Goal: Task Accomplishment & Management: Manage account settings

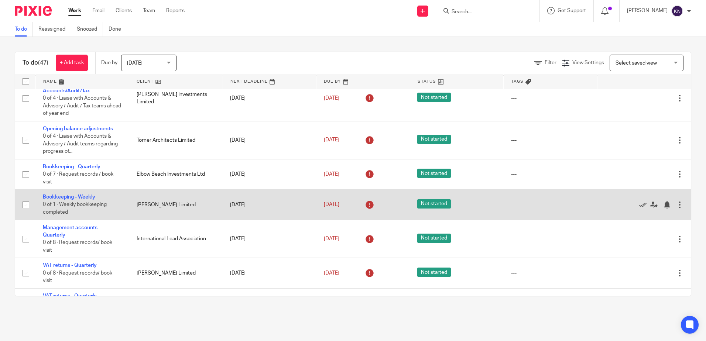
scroll to position [258, 0]
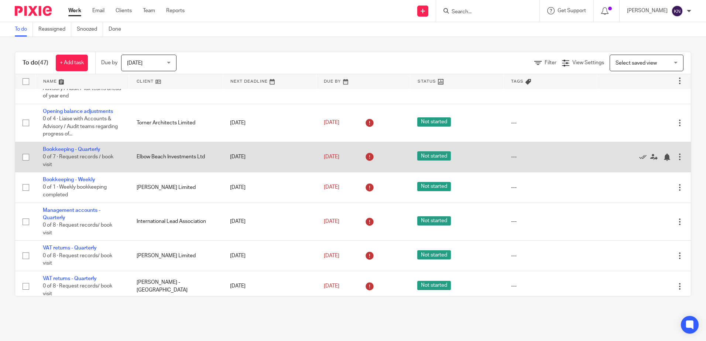
click at [28, 157] on input "checkbox" at bounding box center [26, 157] width 14 height 14
checkbox input "true"
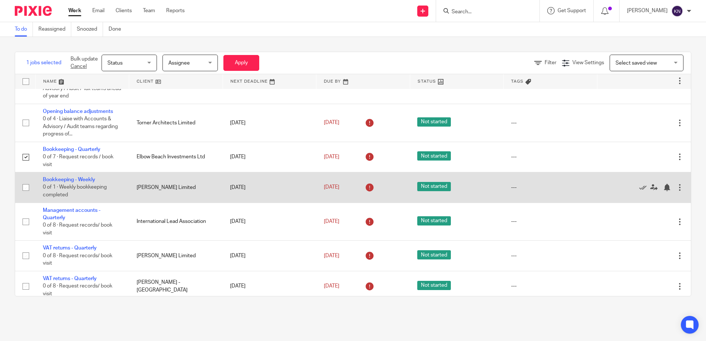
click at [28, 188] on input "checkbox" at bounding box center [26, 188] width 14 height 14
checkbox input "true"
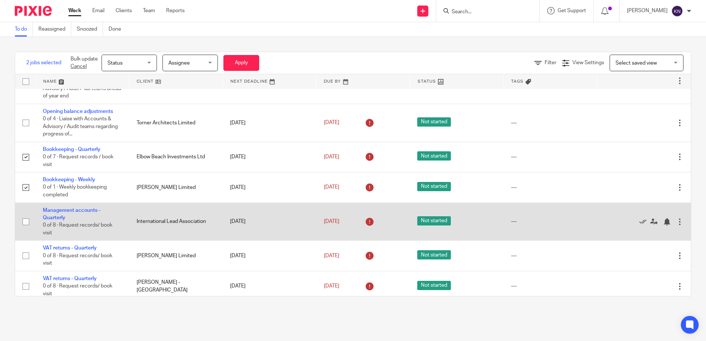
click at [25, 223] on input "checkbox" at bounding box center [26, 222] width 14 height 14
checkbox input "true"
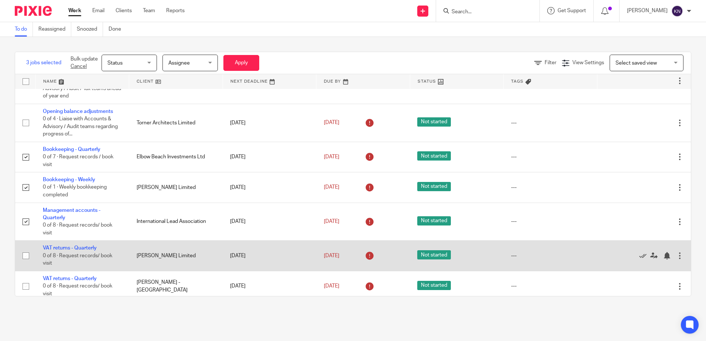
click at [25, 255] on input "checkbox" at bounding box center [26, 256] width 14 height 14
checkbox input "true"
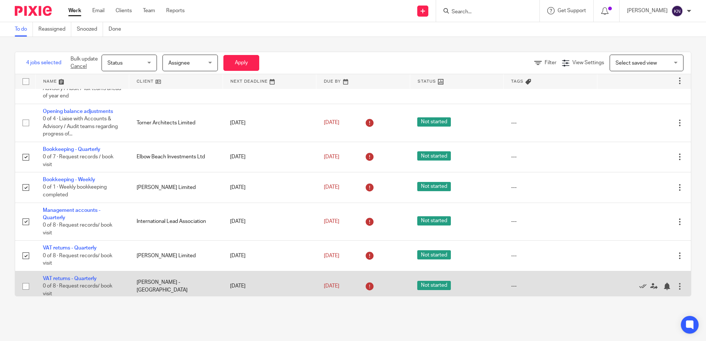
click at [26, 286] on input "checkbox" at bounding box center [26, 286] width 14 height 14
checkbox input "true"
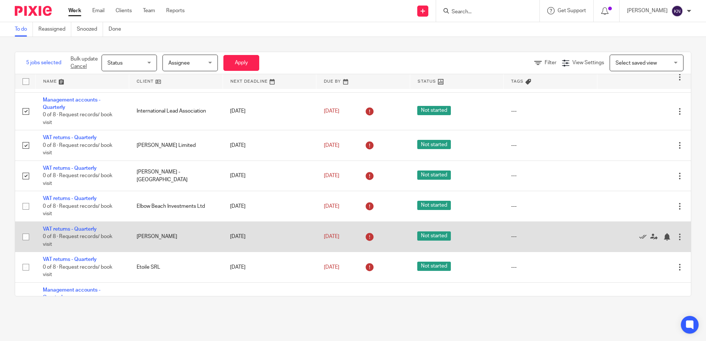
scroll to position [369, 0]
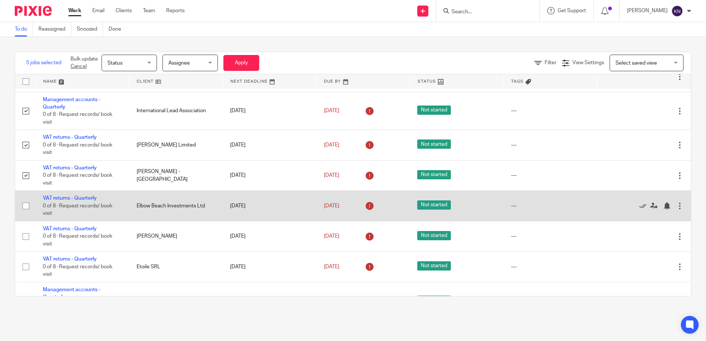
click at [24, 209] on input "checkbox" at bounding box center [26, 206] width 14 height 14
checkbox input "true"
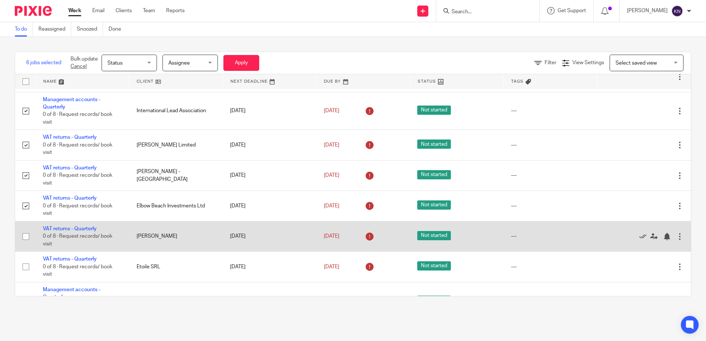
click at [26, 238] on input "checkbox" at bounding box center [26, 237] width 14 height 14
checkbox input "true"
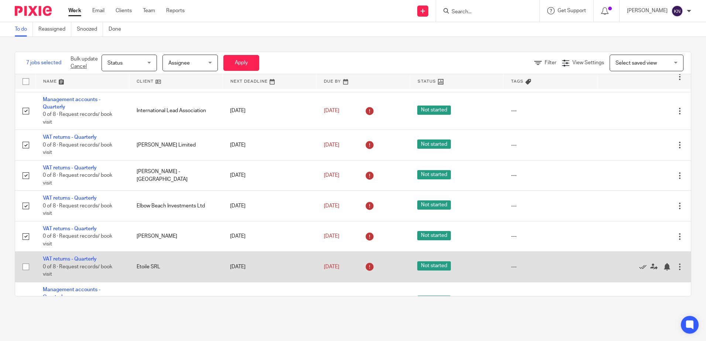
click at [27, 269] on input "checkbox" at bounding box center [26, 267] width 14 height 14
checkbox input "true"
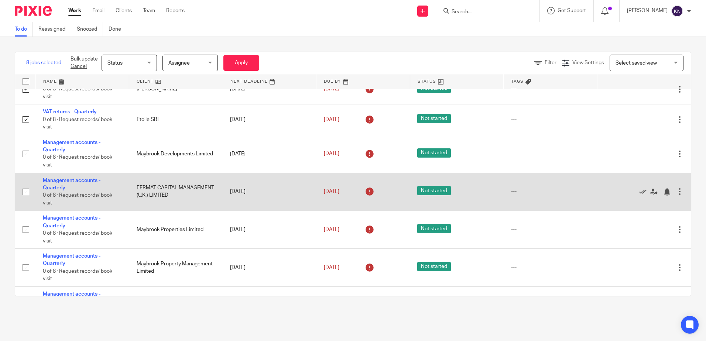
scroll to position [517, 0]
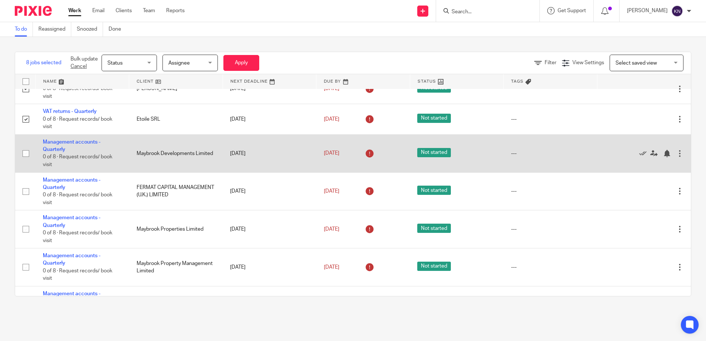
click at [26, 154] on input "checkbox" at bounding box center [26, 154] width 14 height 14
click at [27, 153] on input "checkbox" at bounding box center [26, 154] width 14 height 14
checkbox input "false"
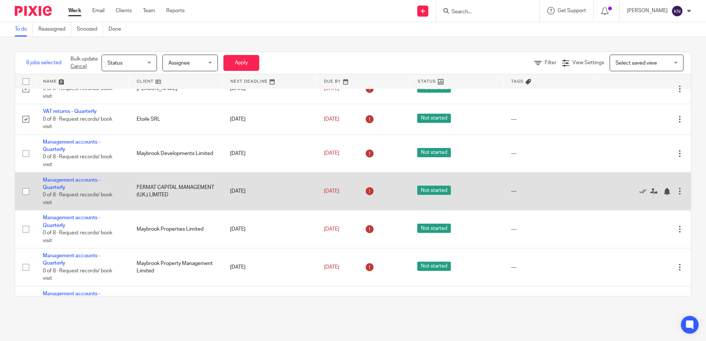
click at [26, 190] on input "checkbox" at bounding box center [26, 192] width 14 height 14
checkbox input "true"
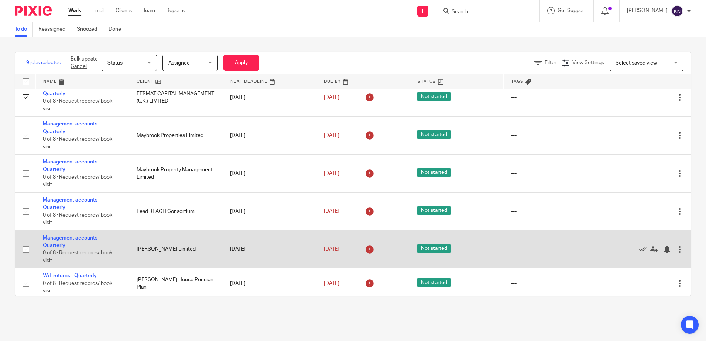
scroll to position [628, 0]
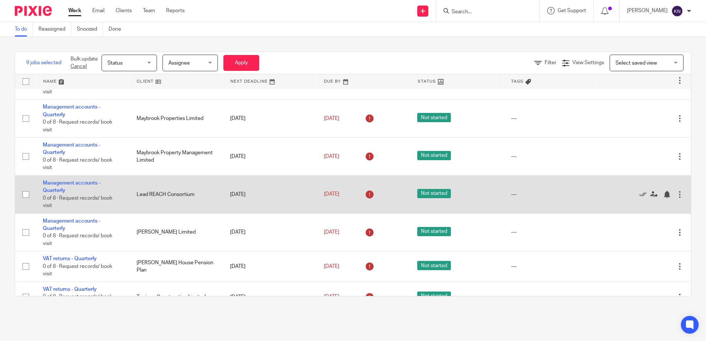
click at [27, 194] on input "checkbox" at bounding box center [26, 195] width 14 height 14
checkbox input "true"
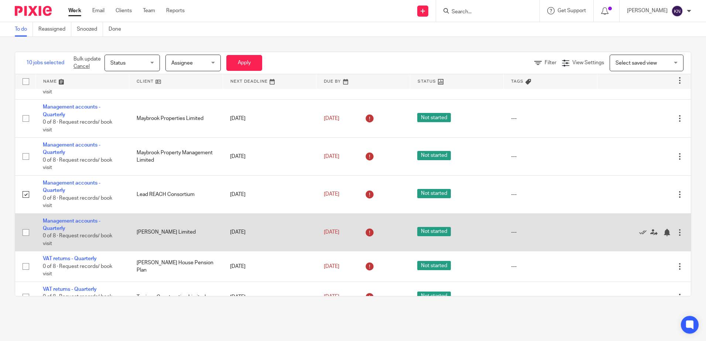
click at [26, 233] on input "checkbox" at bounding box center [26, 233] width 14 height 14
checkbox input "true"
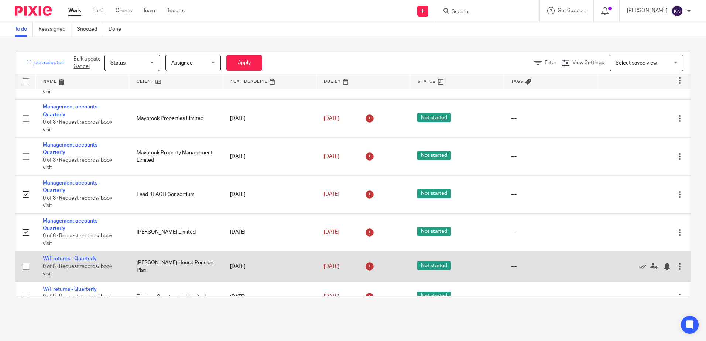
click at [27, 266] on input "checkbox" at bounding box center [26, 267] width 14 height 14
checkbox input "true"
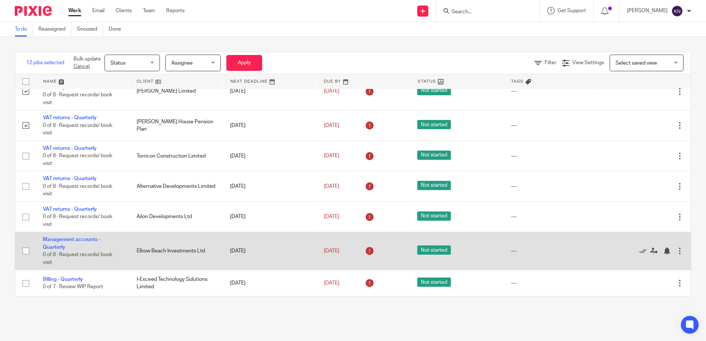
scroll to position [775, 0]
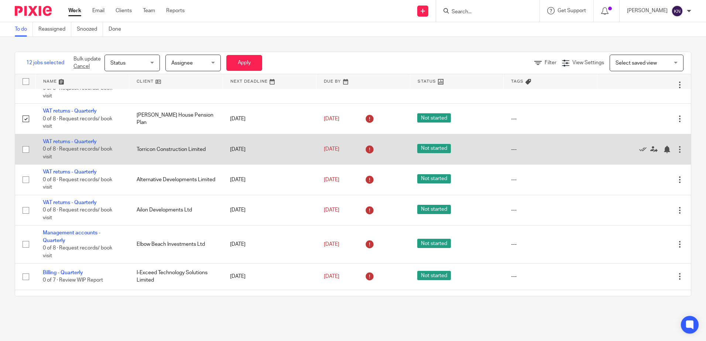
click at [25, 151] on input "checkbox" at bounding box center [26, 150] width 14 height 14
checkbox input "true"
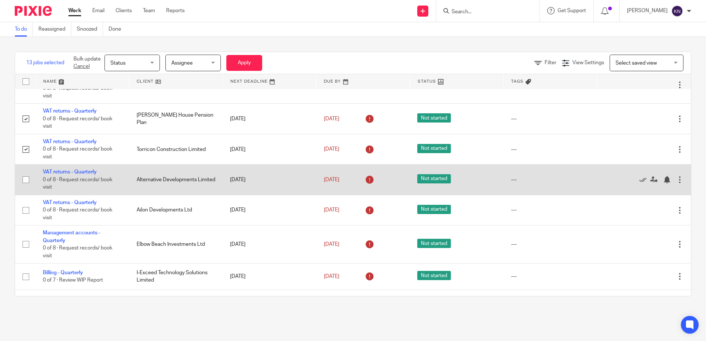
click at [25, 180] on input "checkbox" at bounding box center [26, 180] width 14 height 14
checkbox input "true"
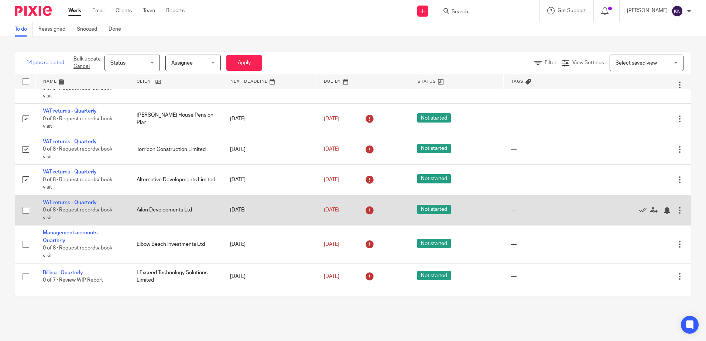
click at [25, 211] on input "checkbox" at bounding box center [26, 210] width 14 height 14
checkbox input "true"
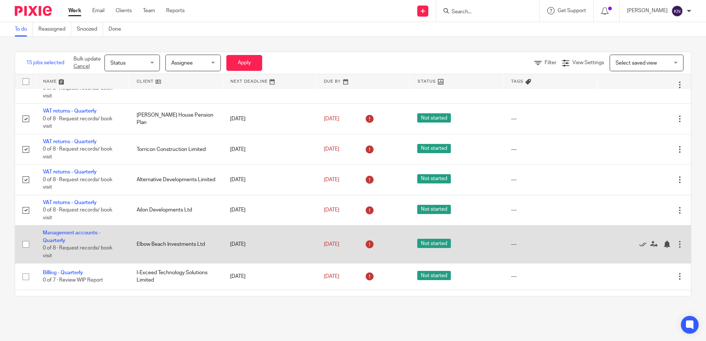
click at [27, 243] on input "checkbox" at bounding box center [26, 244] width 14 height 14
checkbox input "true"
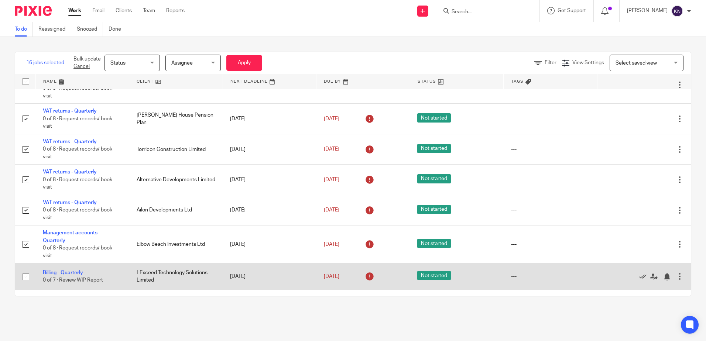
click at [25, 276] on input "checkbox" at bounding box center [26, 277] width 14 height 14
checkbox input "true"
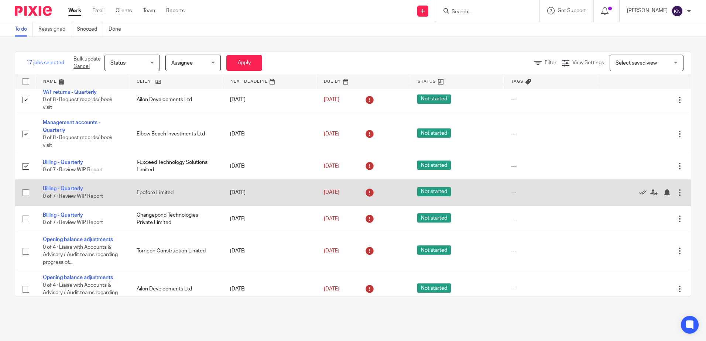
scroll to position [886, 0]
click at [26, 193] on input "checkbox" at bounding box center [26, 192] width 14 height 14
checkbox input "true"
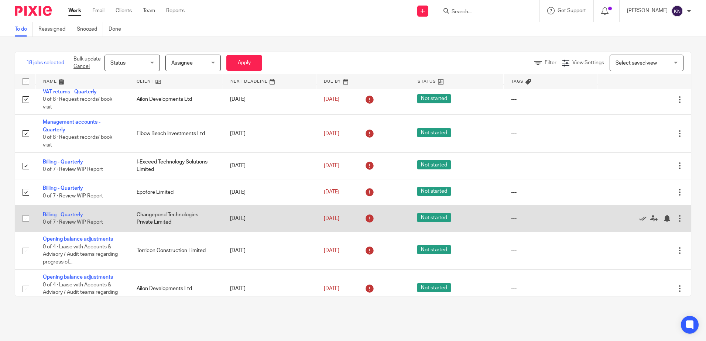
click at [28, 217] on input "checkbox" at bounding box center [26, 219] width 14 height 14
checkbox input "true"
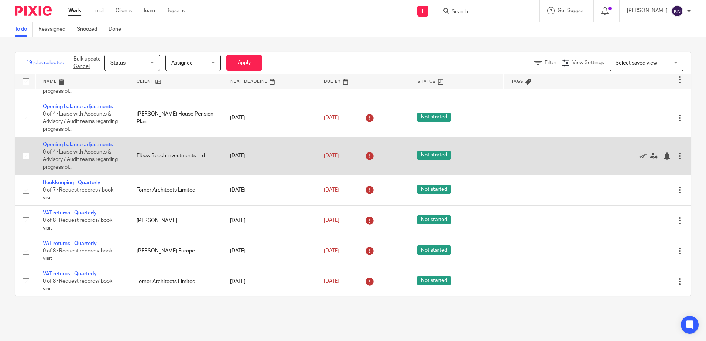
scroll to position [1144, 0]
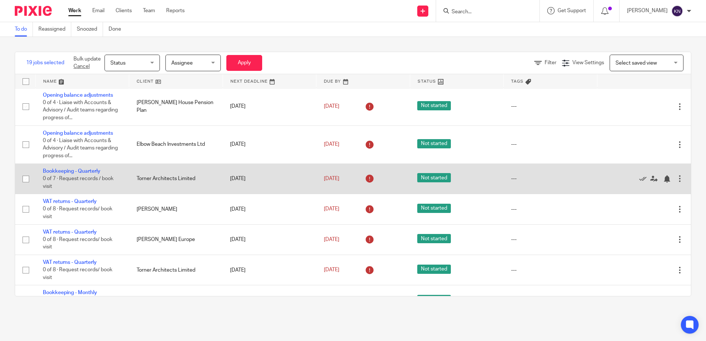
click at [25, 178] on input "checkbox" at bounding box center [26, 179] width 14 height 14
checkbox input "false"
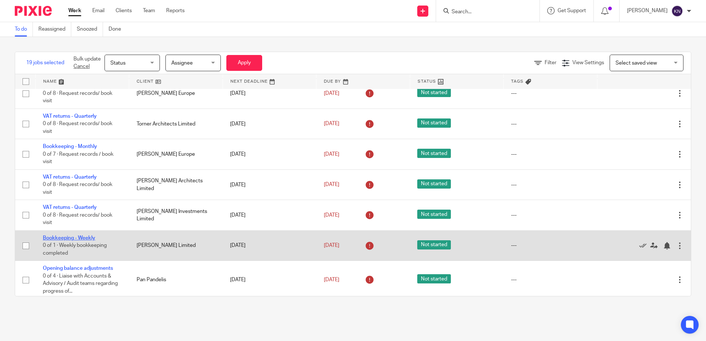
scroll to position [1292, 0]
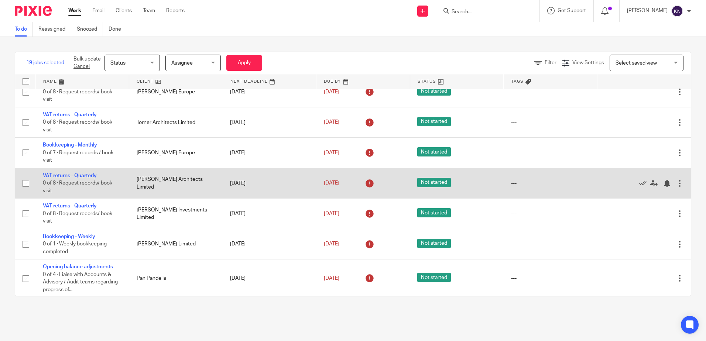
click at [24, 185] on input "checkbox" at bounding box center [26, 183] width 14 height 14
checkbox input "true"
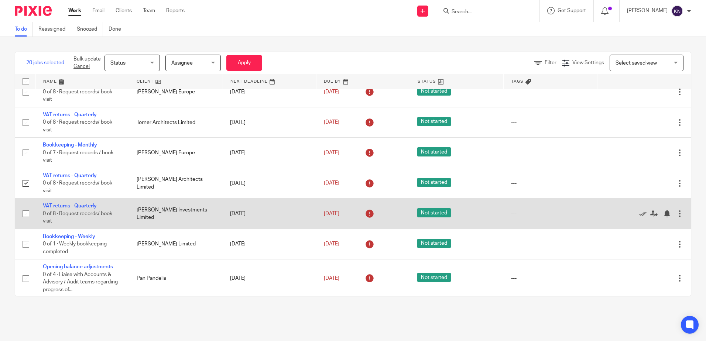
click at [24, 215] on input "checkbox" at bounding box center [26, 214] width 14 height 14
checkbox input "true"
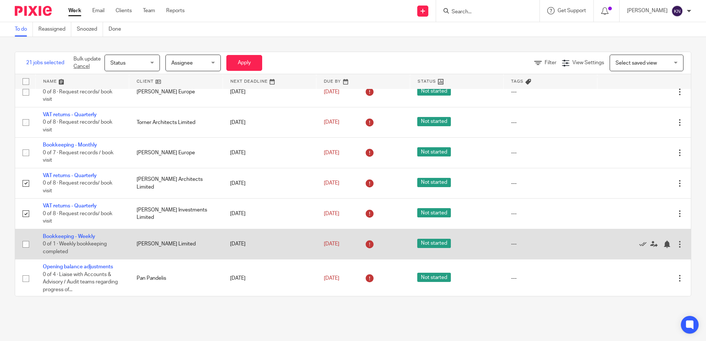
click at [24, 245] on input "checkbox" at bounding box center [26, 244] width 14 height 14
checkbox input "true"
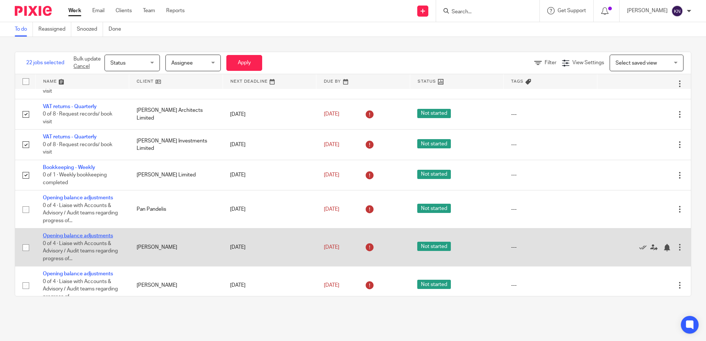
scroll to position [1366, 0]
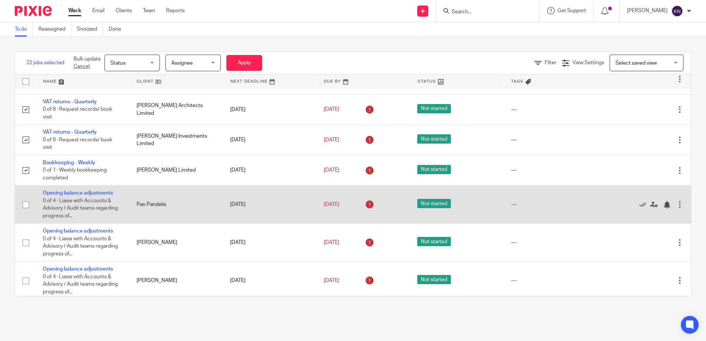
click at [27, 205] on input "checkbox" at bounding box center [26, 205] width 14 height 14
checkbox input "true"
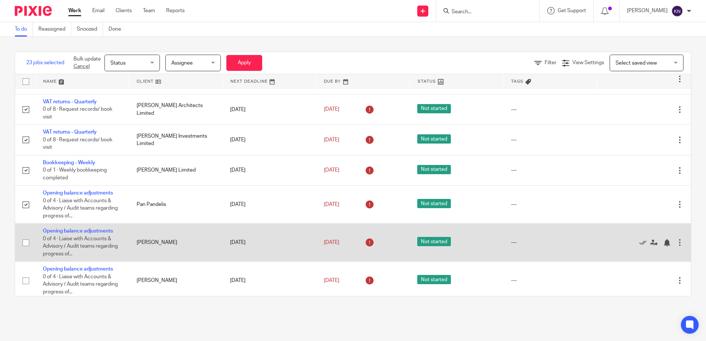
click at [27, 244] on input "checkbox" at bounding box center [26, 243] width 14 height 14
checkbox input "true"
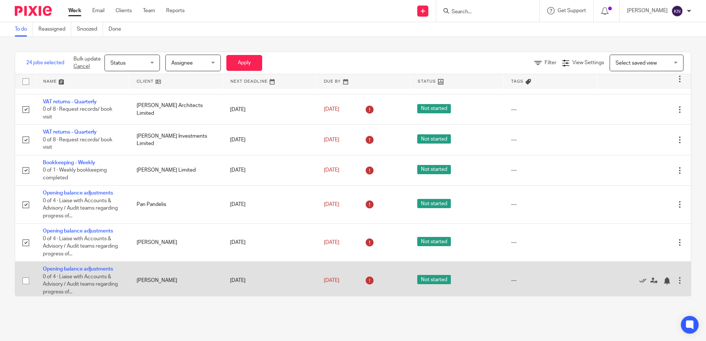
click at [28, 280] on input "checkbox" at bounding box center [26, 281] width 14 height 14
checkbox input "true"
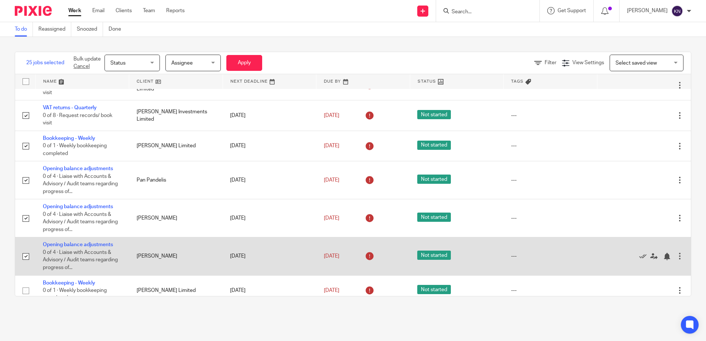
scroll to position [1430, 0]
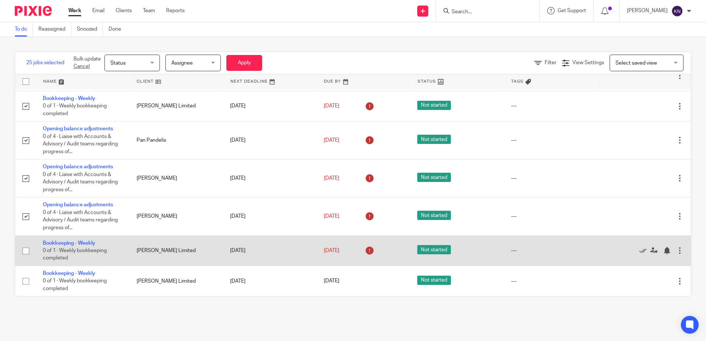
click at [28, 252] on input "checkbox" at bounding box center [26, 251] width 14 height 14
checkbox input "true"
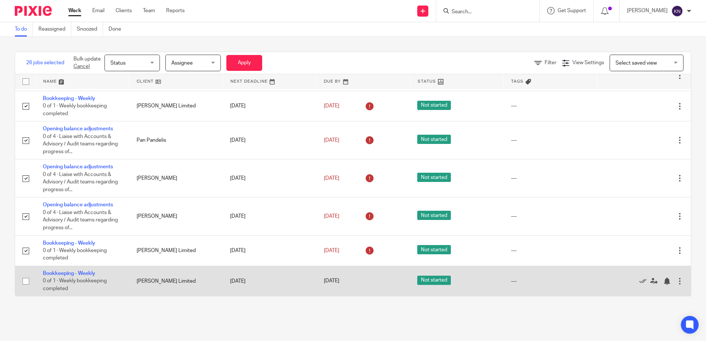
click at [28, 280] on input "checkbox" at bounding box center [26, 281] width 14 height 14
checkbox input "true"
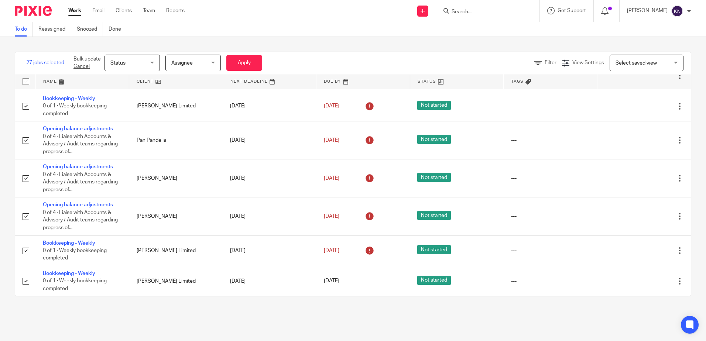
click at [154, 65] on div "Status Status" at bounding box center [131, 63] width 55 height 17
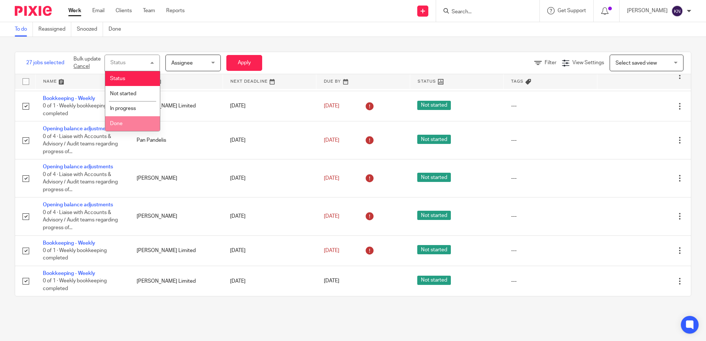
click at [125, 122] on li "Done" at bounding box center [132, 123] width 55 height 15
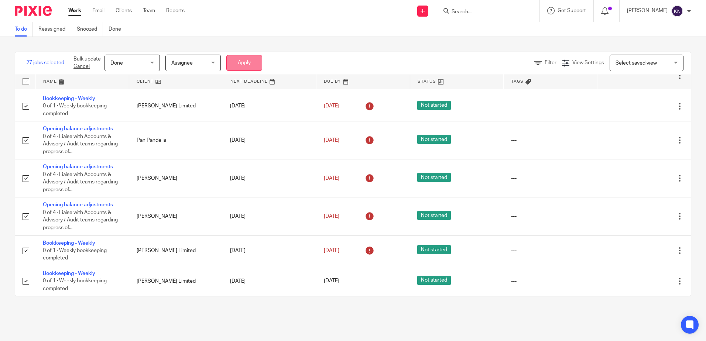
click at [255, 65] on button "Apply" at bounding box center [244, 63] width 36 height 16
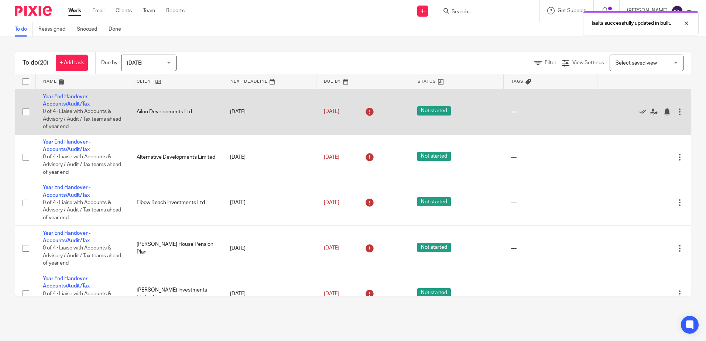
click at [26, 111] on input "checkbox" at bounding box center [26, 112] width 14 height 14
checkbox input "true"
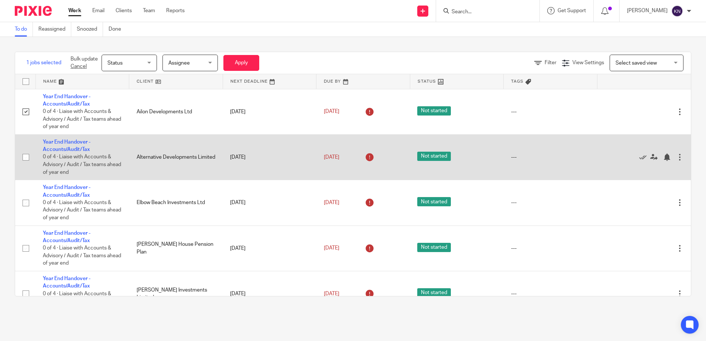
click at [25, 156] on input "checkbox" at bounding box center [26, 157] width 14 height 14
checkbox input "true"
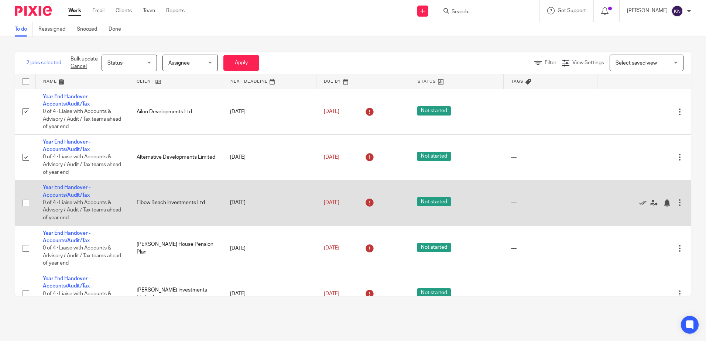
click at [26, 203] on input "checkbox" at bounding box center [26, 203] width 14 height 14
checkbox input "true"
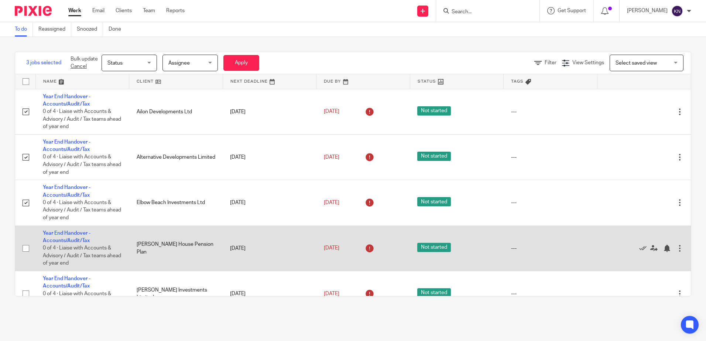
click at [28, 247] on input "checkbox" at bounding box center [26, 248] width 14 height 14
checkbox input "true"
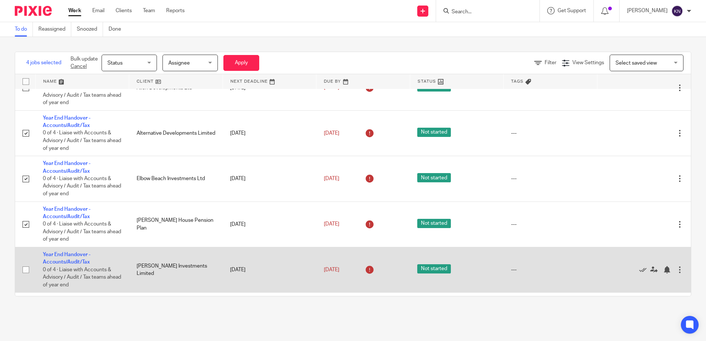
scroll to position [74, 0]
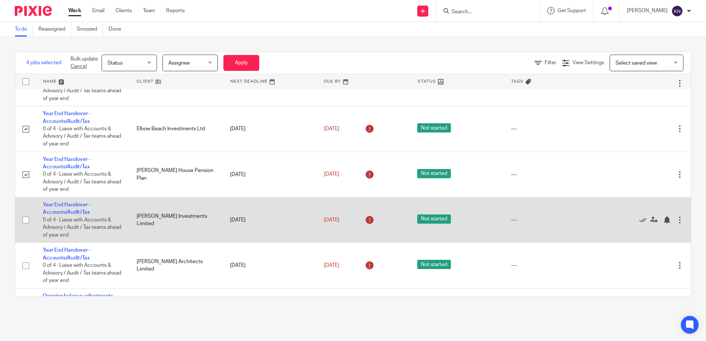
click at [25, 222] on input "checkbox" at bounding box center [26, 220] width 14 height 14
checkbox input "true"
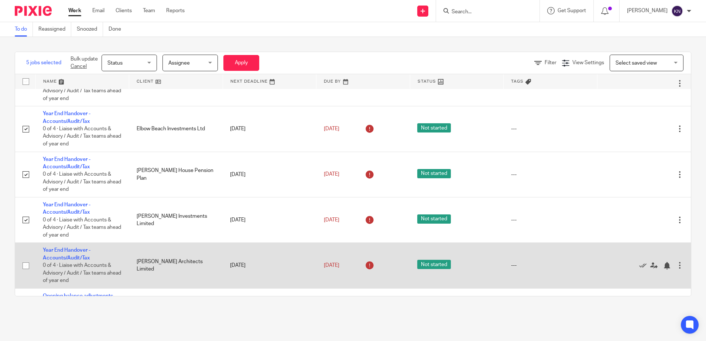
click at [23, 264] on input "checkbox" at bounding box center [26, 266] width 14 height 14
checkbox input "true"
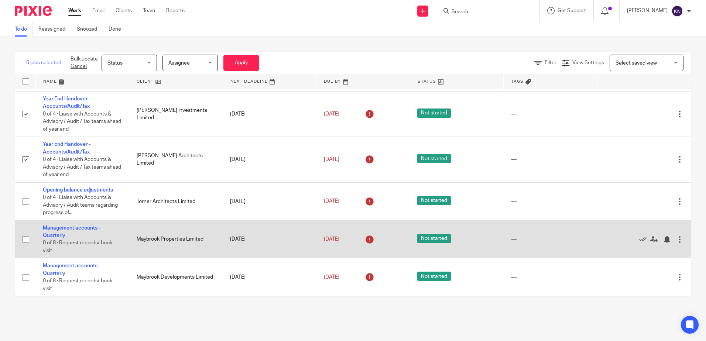
scroll to position [185, 0]
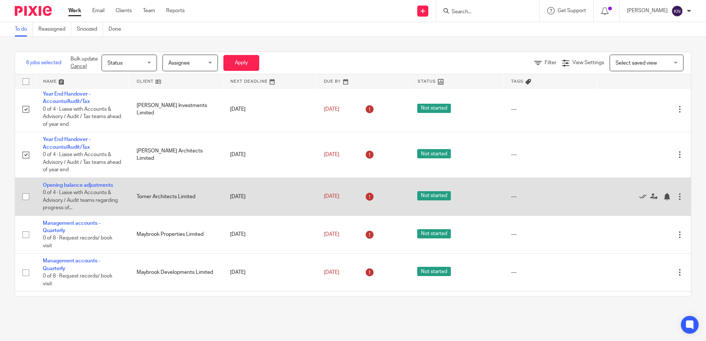
click at [24, 196] on input "checkbox" at bounding box center [26, 197] width 14 height 14
checkbox input "true"
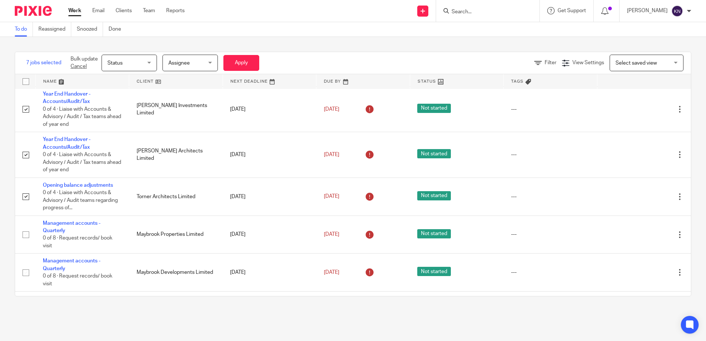
click at [146, 66] on span "Status" at bounding box center [126, 63] width 39 height 16
click at [146, 66] on div "Status Status" at bounding box center [129, 63] width 55 height 17
click at [202, 66] on span "Assignee" at bounding box center [187, 63] width 39 height 16
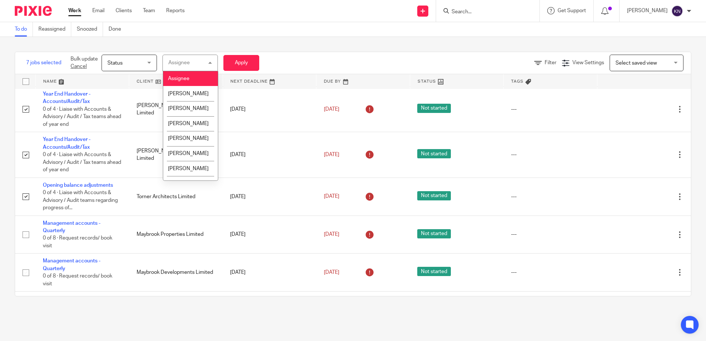
click at [202, 66] on div "Assignee Assignee" at bounding box center [189, 63] width 55 height 17
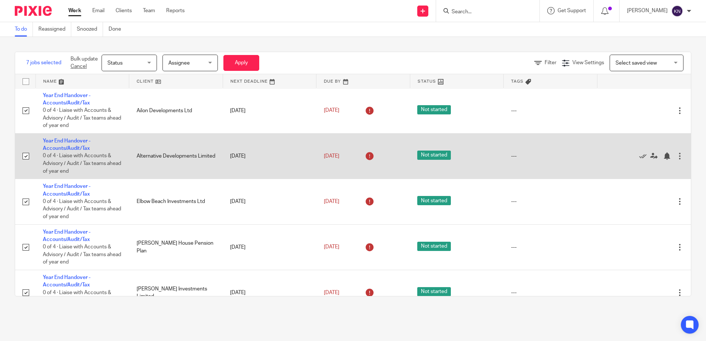
scroll to position [0, 0]
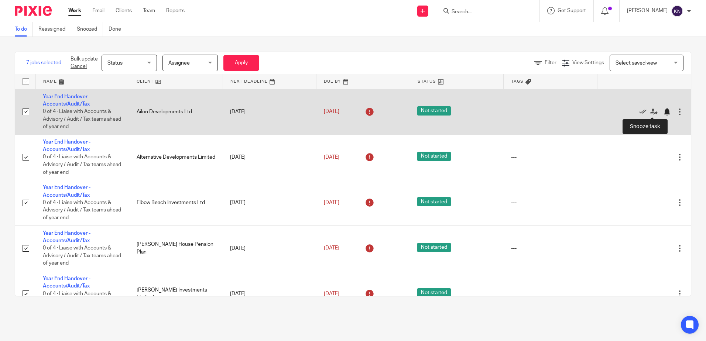
click at [663, 112] on div at bounding box center [666, 111] width 7 height 7
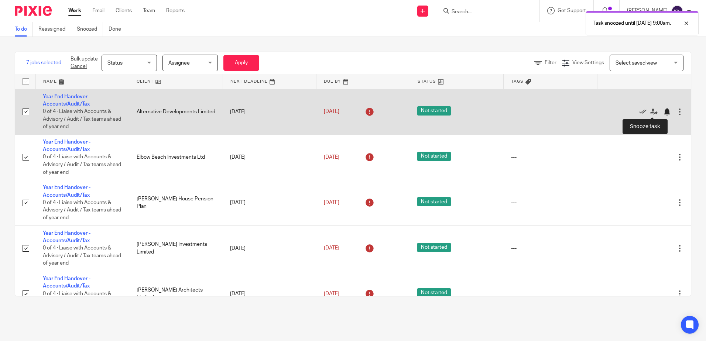
click at [663, 114] on div at bounding box center [666, 111] width 7 height 7
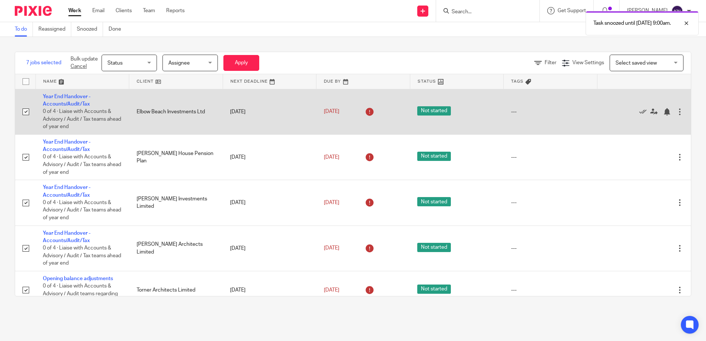
click at [676, 113] on div at bounding box center [679, 111] width 7 height 7
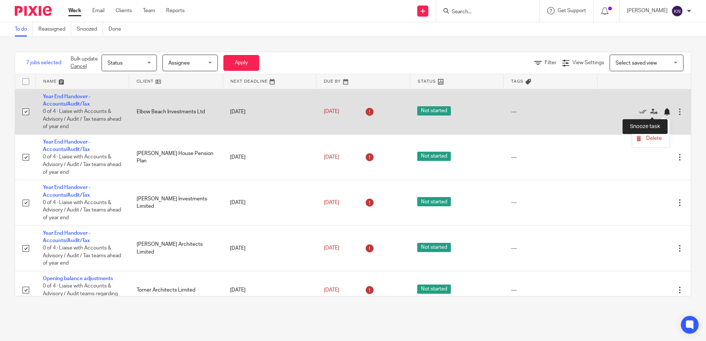
click at [663, 111] on div at bounding box center [666, 111] width 7 height 7
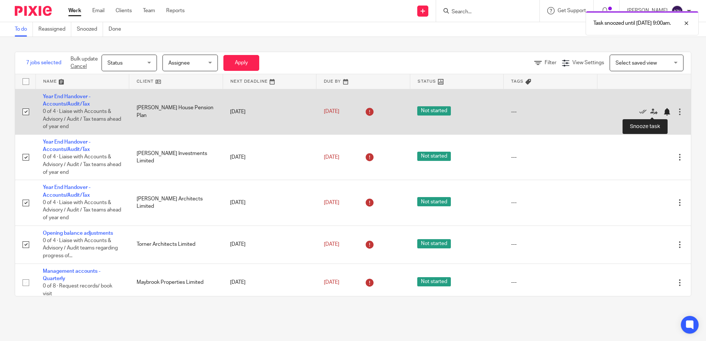
click at [663, 111] on div at bounding box center [666, 111] width 7 height 7
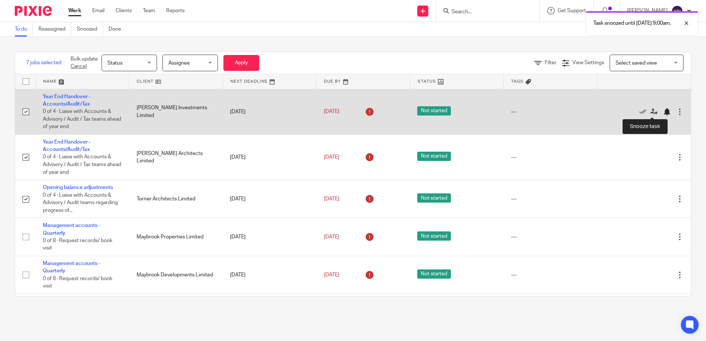
click at [663, 112] on div at bounding box center [666, 111] width 7 height 7
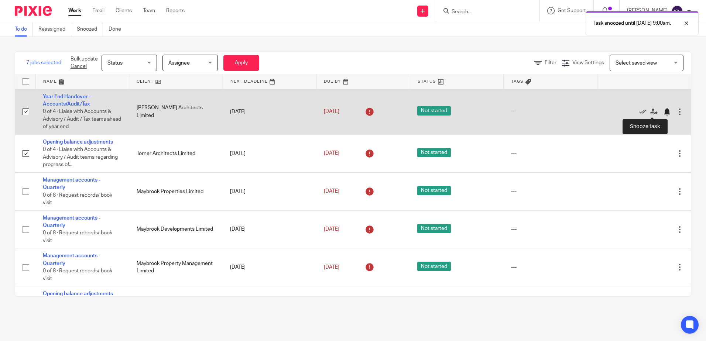
click at [663, 113] on div at bounding box center [666, 111] width 7 height 7
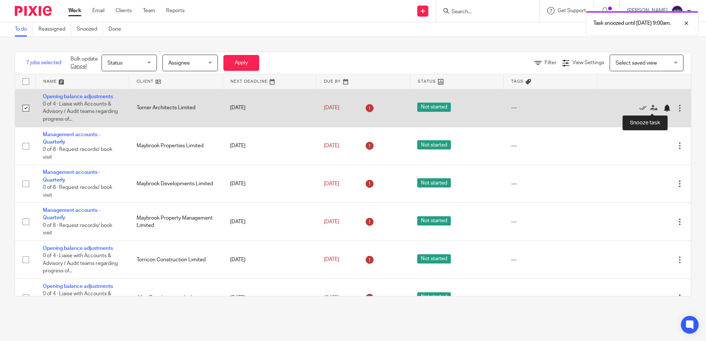
click at [663, 109] on div at bounding box center [666, 107] width 7 height 7
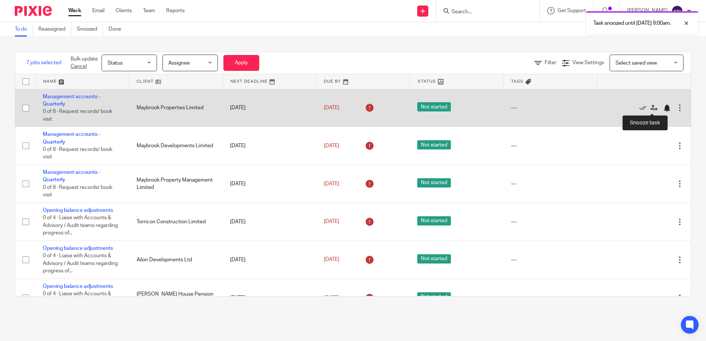
click at [663, 107] on div at bounding box center [666, 107] width 7 height 7
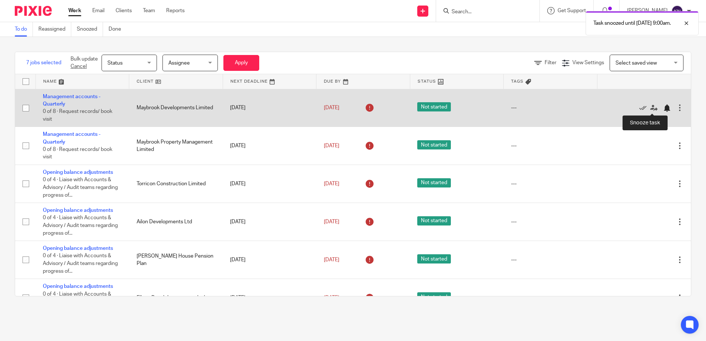
drag, startPoint x: 649, startPoint y: 106, endPoint x: 652, endPoint y: 109, distance: 5.0
click at [663, 106] on div at bounding box center [666, 107] width 7 height 7
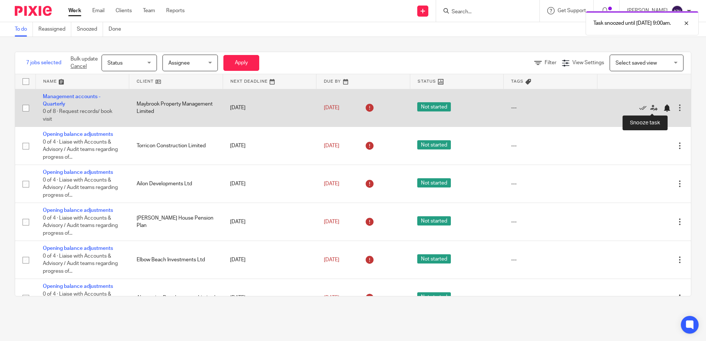
click at [663, 109] on div at bounding box center [666, 107] width 7 height 7
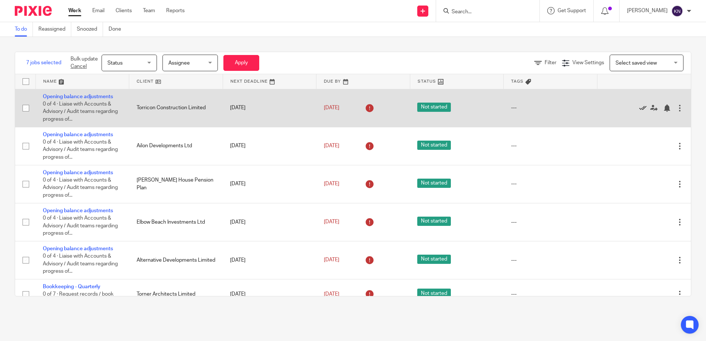
click at [639, 107] on icon at bounding box center [642, 107] width 7 height 7
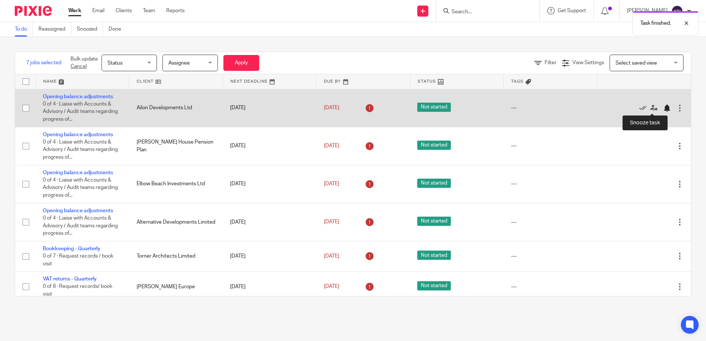
click at [663, 109] on div at bounding box center [666, 107] width 7 height 7
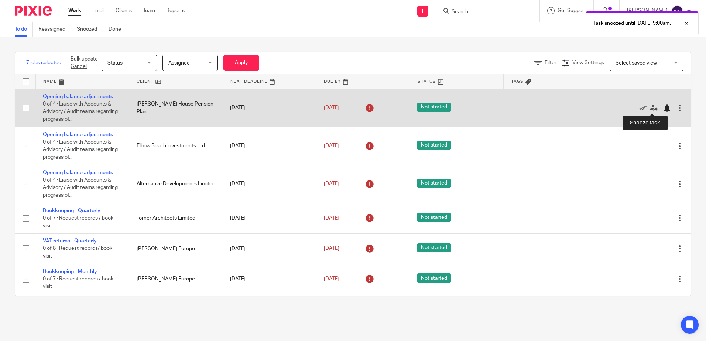
click at [663, 107] on div at bounding box center [666, 107] width 7 height 7
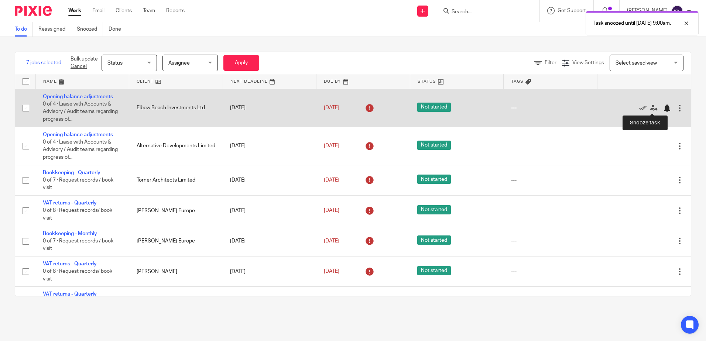
click at [663, 108] on div at bounding box center [666, 107] width 7 height 7
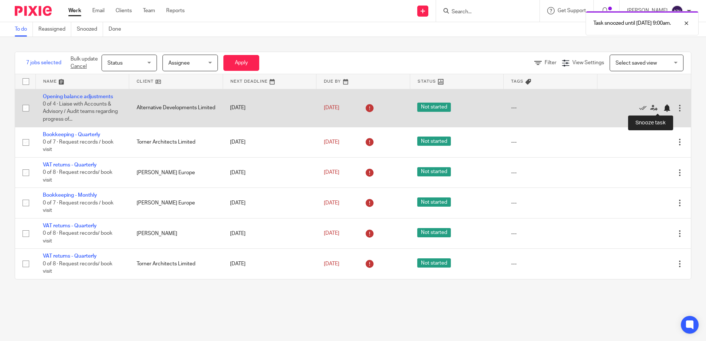
click at [663, 107] on div at bounding box center [666, 107] width 7 height 7
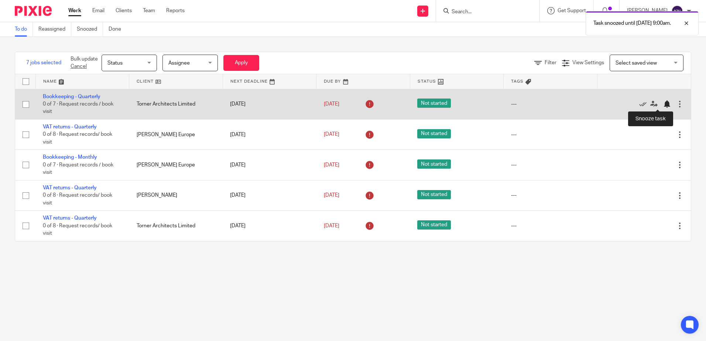
click at [663, 103] on div at bounding box center [666, 103] width 7 height 7
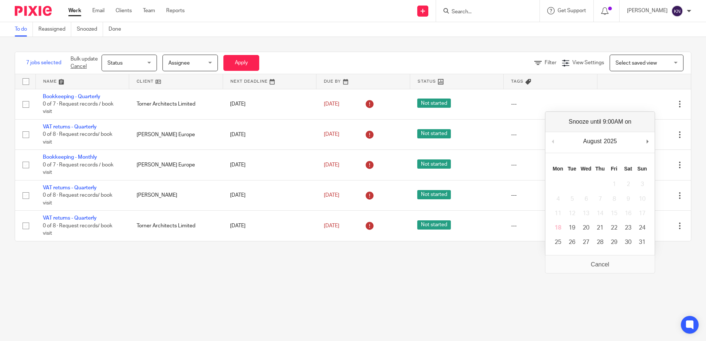
click at [319, 279] on main "To do Reassigned Snoozed Done 7 jobs selected Bulk update Cancel Status Status …" at bounding box center [353, 170] width 706 height 341
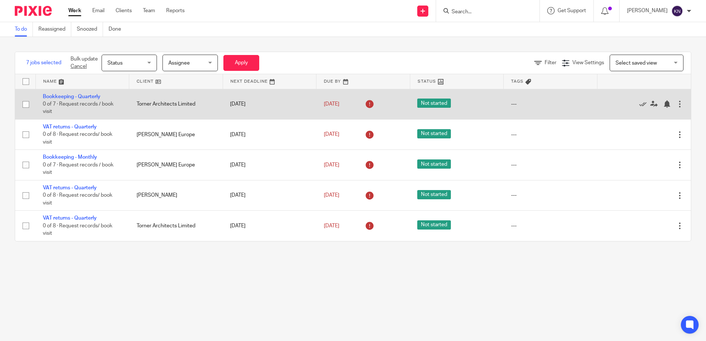
click at [676, 106] on div at bounding box center [679, 103] width 7 height 7
click at [85, 98] on link "Bookkeeping - Quarterly" at bounding box center [72, 96] width 58 height 5
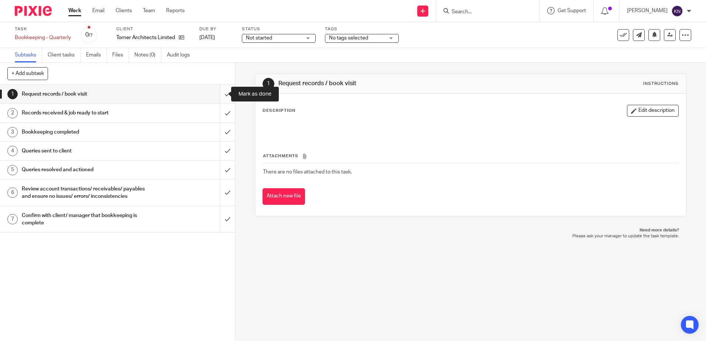
click at [220, 94] on input "submit" at bounding box center [117, 94] width 235 height 18
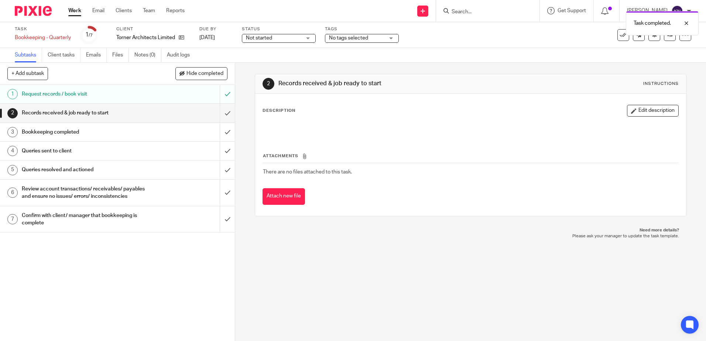
click at [37, 11] on img at bounding box center [33, 11] width 37 height 10
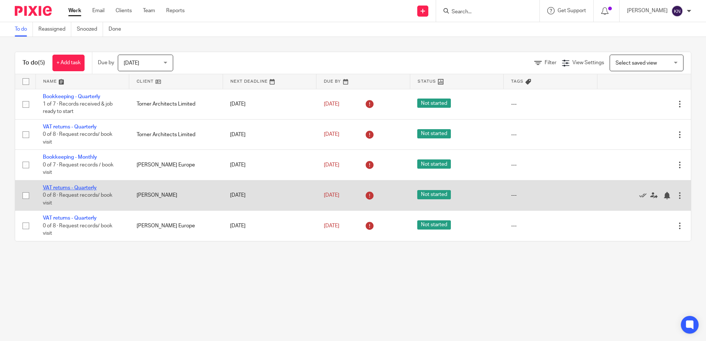
click at [85, 187] on link "VAT returns - Quarterly" at bounding box center [70, 187] width 54 height 5
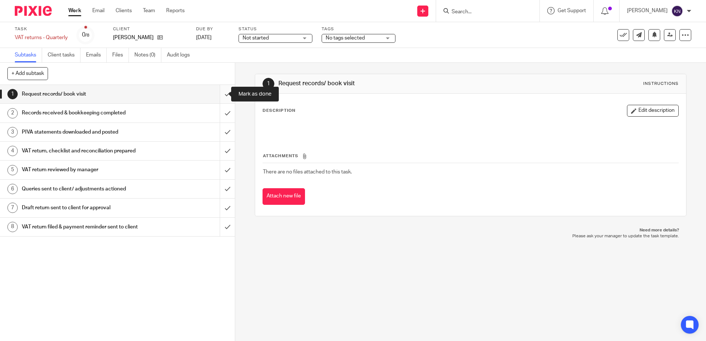
click at [218, 93] on input "submit" at bounding box center [117, 94] width 235 height 18
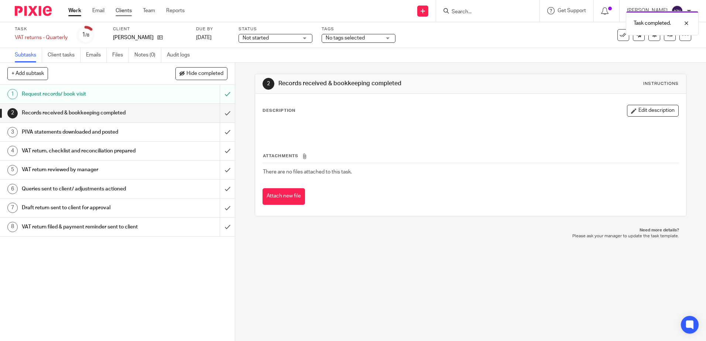
click at [125, 11] on link "Clients" at bounding box center [124, 10] width 16 height 7
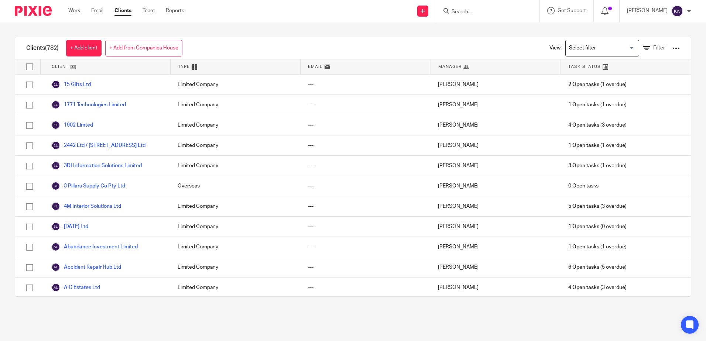
click at [457, 10] on input "Search" at bounding box center [484, 12] width 66 height 7
type input "[PERSON_NAME]"
click at [513, 29] on link at bounding box center [495, 28] width 92 height 11
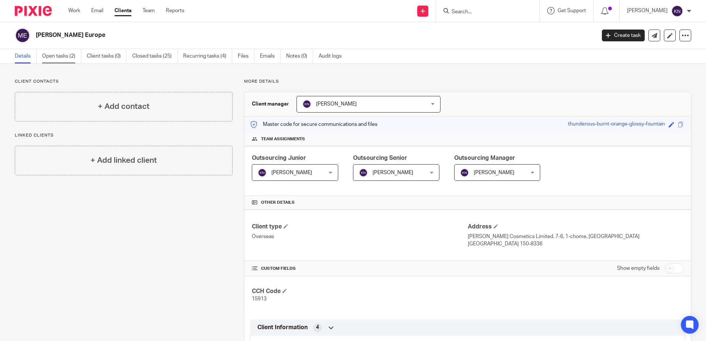
click at [60, 52] on link "Open tasks (2)" at bounding box center [61, 56] width 39 height 14
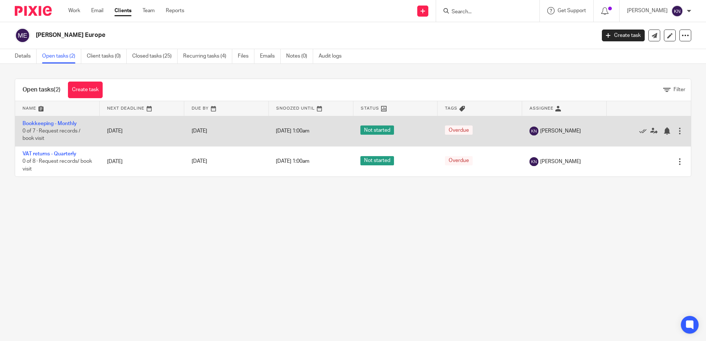
click at [676, 131] on div at bounding box center [679, 130] width 7 height 7
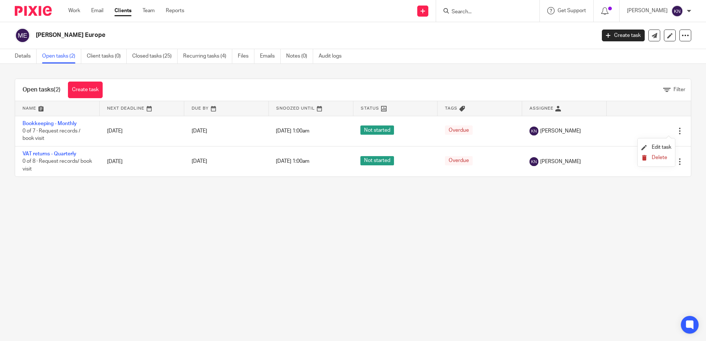
click at [658, 157] on span "Delete" at bounding box center [660, 157] width 16 height 5
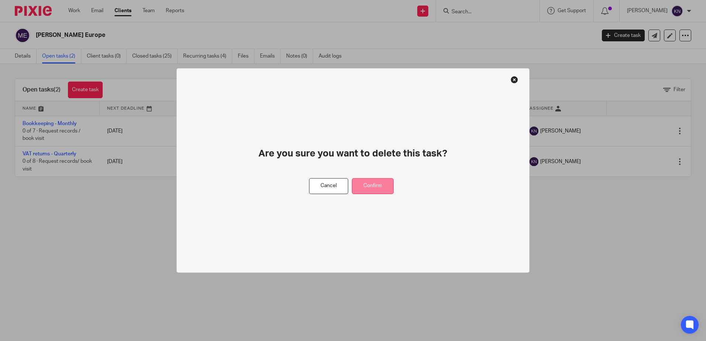
click at [375, 189] on button "Confirm" at bounding box center [373, 186] width 42 height 16
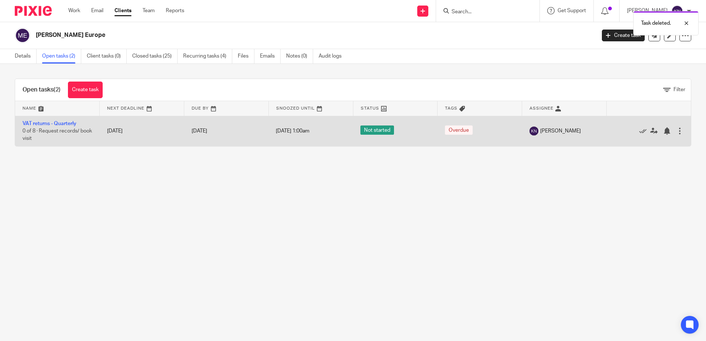
click at [676, 131] on div at bounding box center [679, 130] width 7 height 7
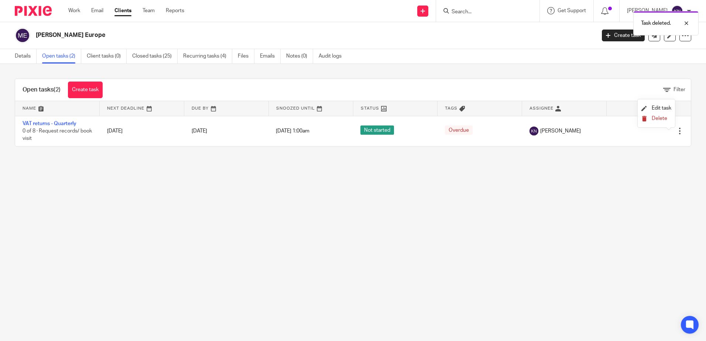
click at [660, 117] on span "Delete" at bounding box center [660, 118] width 16 height 5
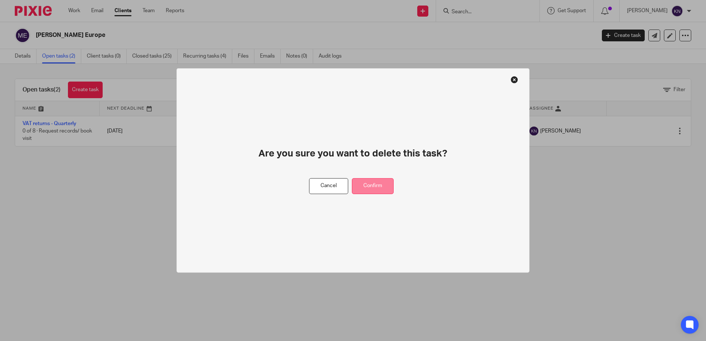
click at [363, 188] on button "Confirm" at bounding box center [373, 186] width 42 height 16
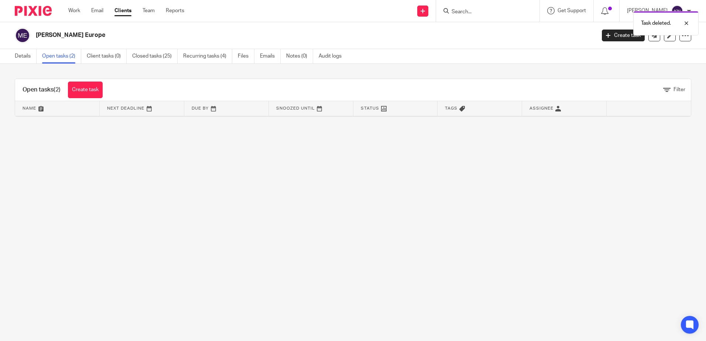
click at [43, 13] on img at bounding box center [33, 11] width 37 height 10
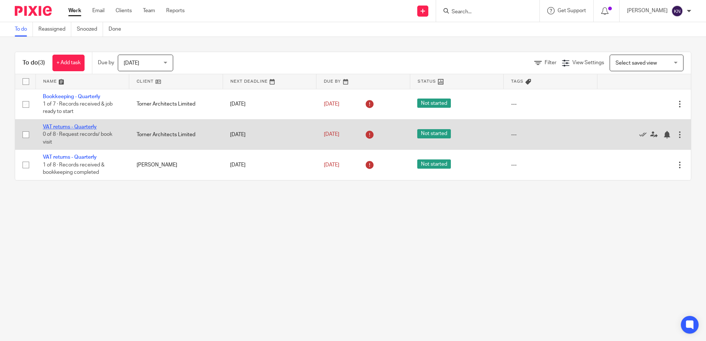
click at [88, 127] on link "VAT returns - Quarterly" at bounding box center [70, 126] width 54 height 5
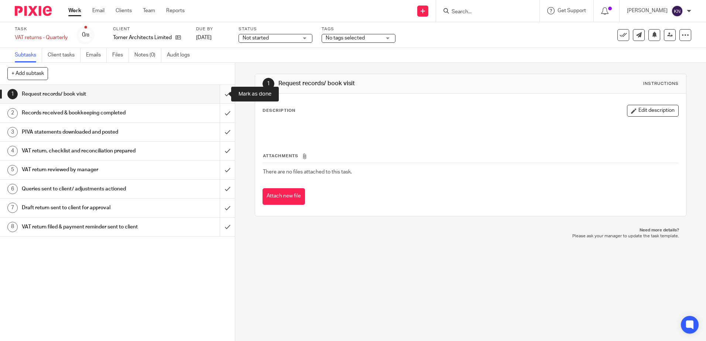
click at [219, 93] on input "submit" at bounding box center [117, 94] width 235 height 18
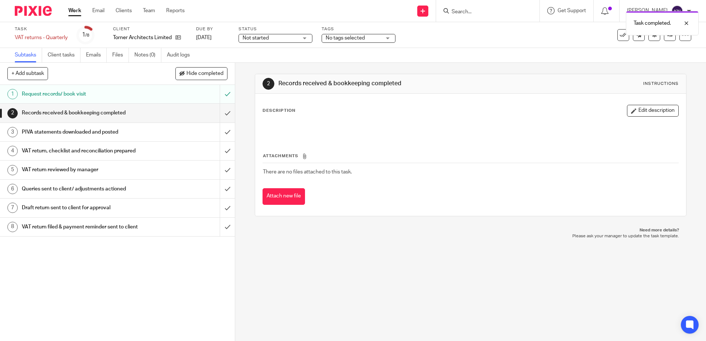
click at [26, 7] on img at bounding box center [33, 11] width 37 height 10
